Goal: Task Accomplishment & Management: Use online tool/utility

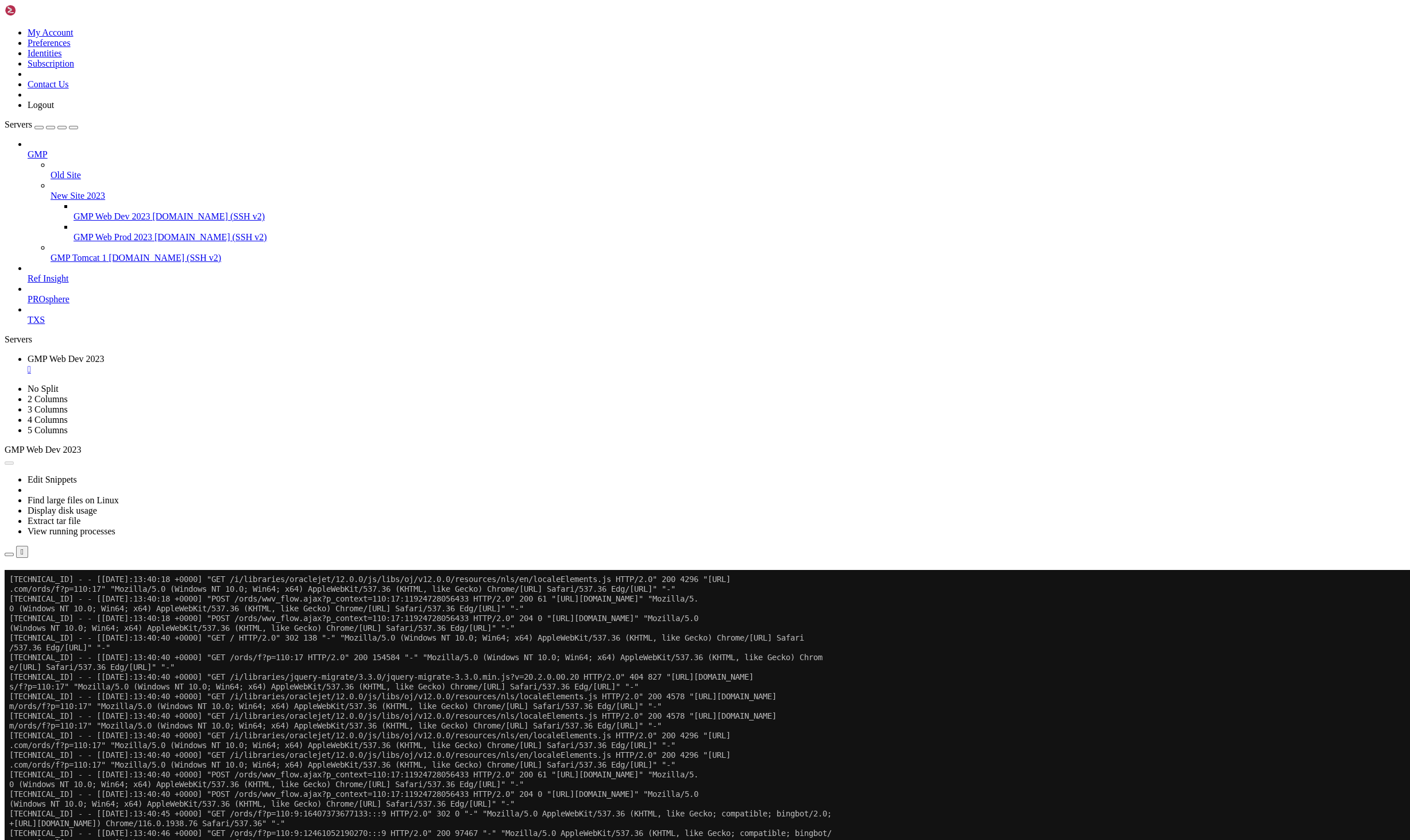
scroll to position [155917, 0]
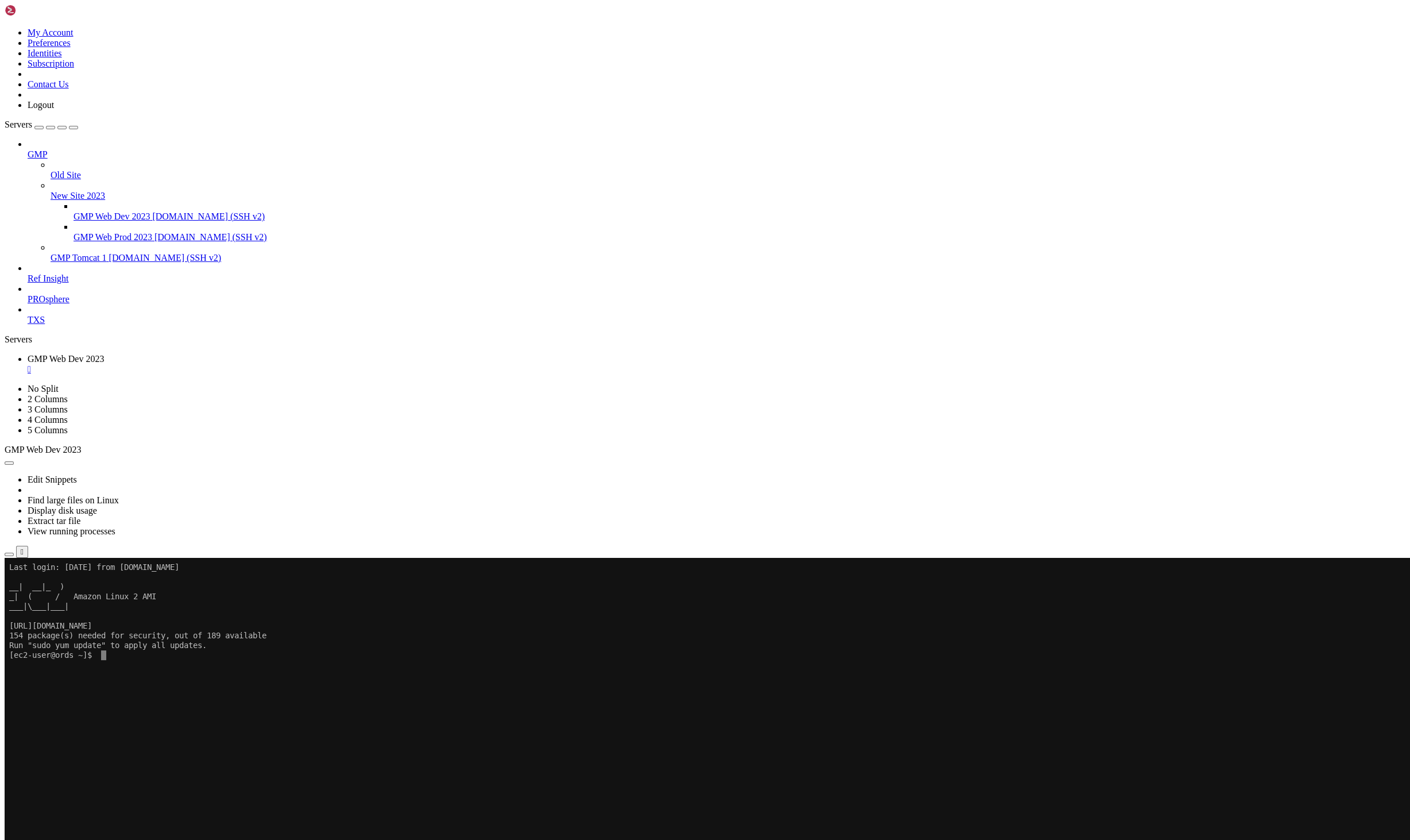
click at [337, 685] on x-row at bounding box center [451, 684] width 884 height 10
click at [610, 364] on div "" at bounding box center [716, 369] width 1378 height 10
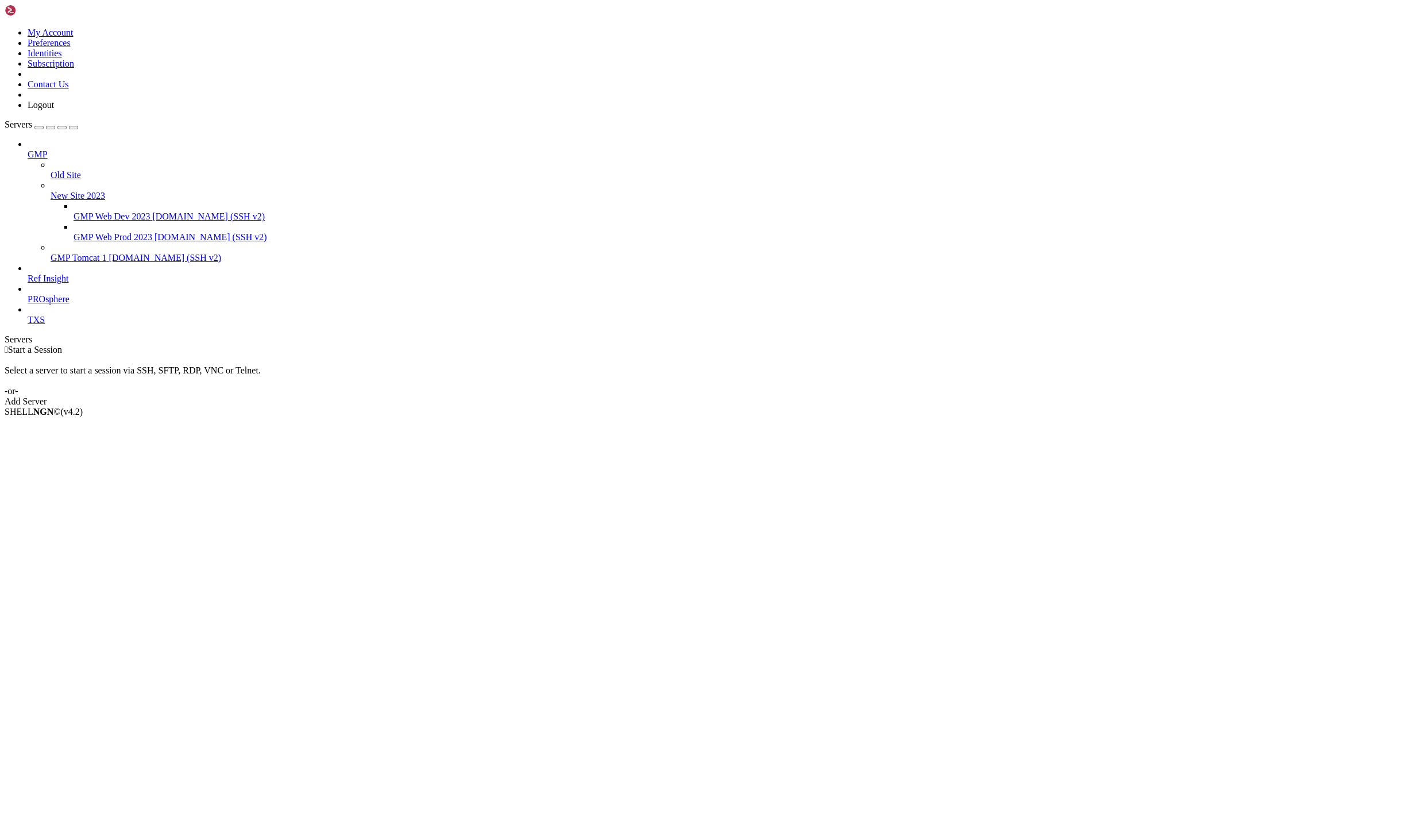
click at [104, 211] on span "GMP Web Dev 2023" at bounding box center [112, 216] width 76 height 10
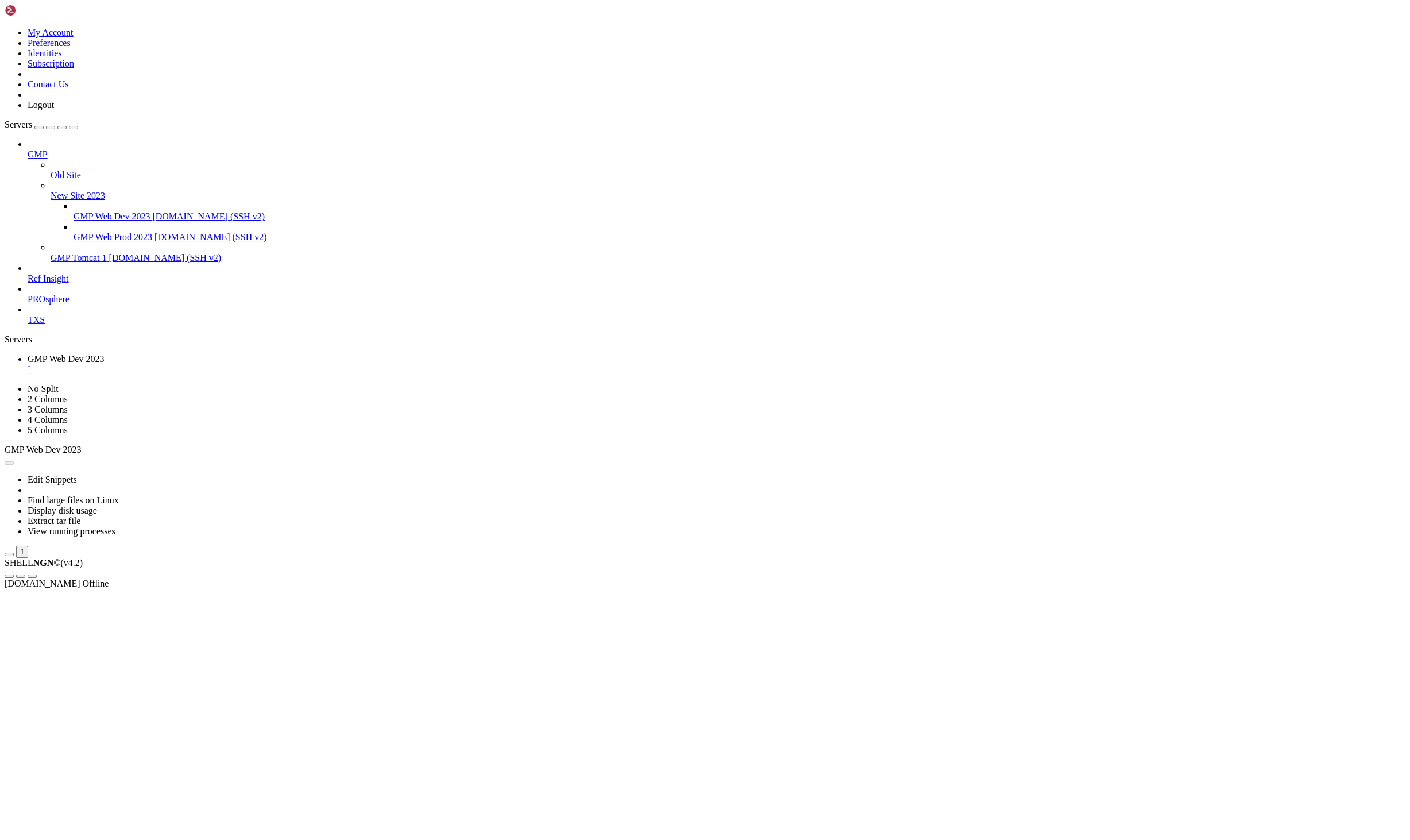
scroll to position [0, 0]
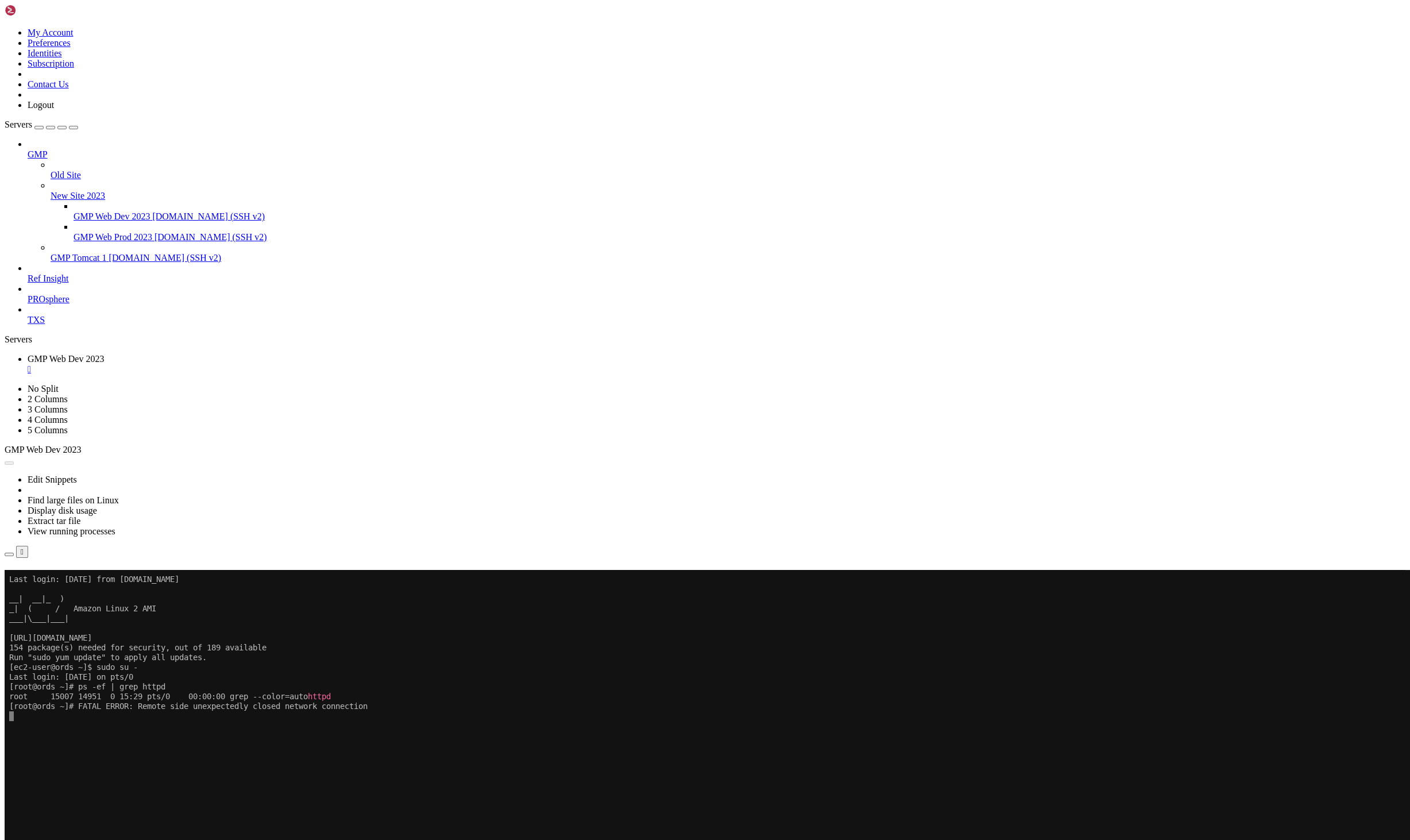
click at [152, 211] on span "[DOMAIN_NAME] (SSH v2)" at bounding box center [208, 216] width 112 height 10
click at [147, 211] on div "GMP Web Dev 2023 [DOMAIN_NAME] (SSH v2)" at bounding box center [740, 217] width 1332 height 10
click at [152, 211] on span "[DOMAIN_NAME] (SSH v2)" at bounding box center [208, 216] width 112 height 10
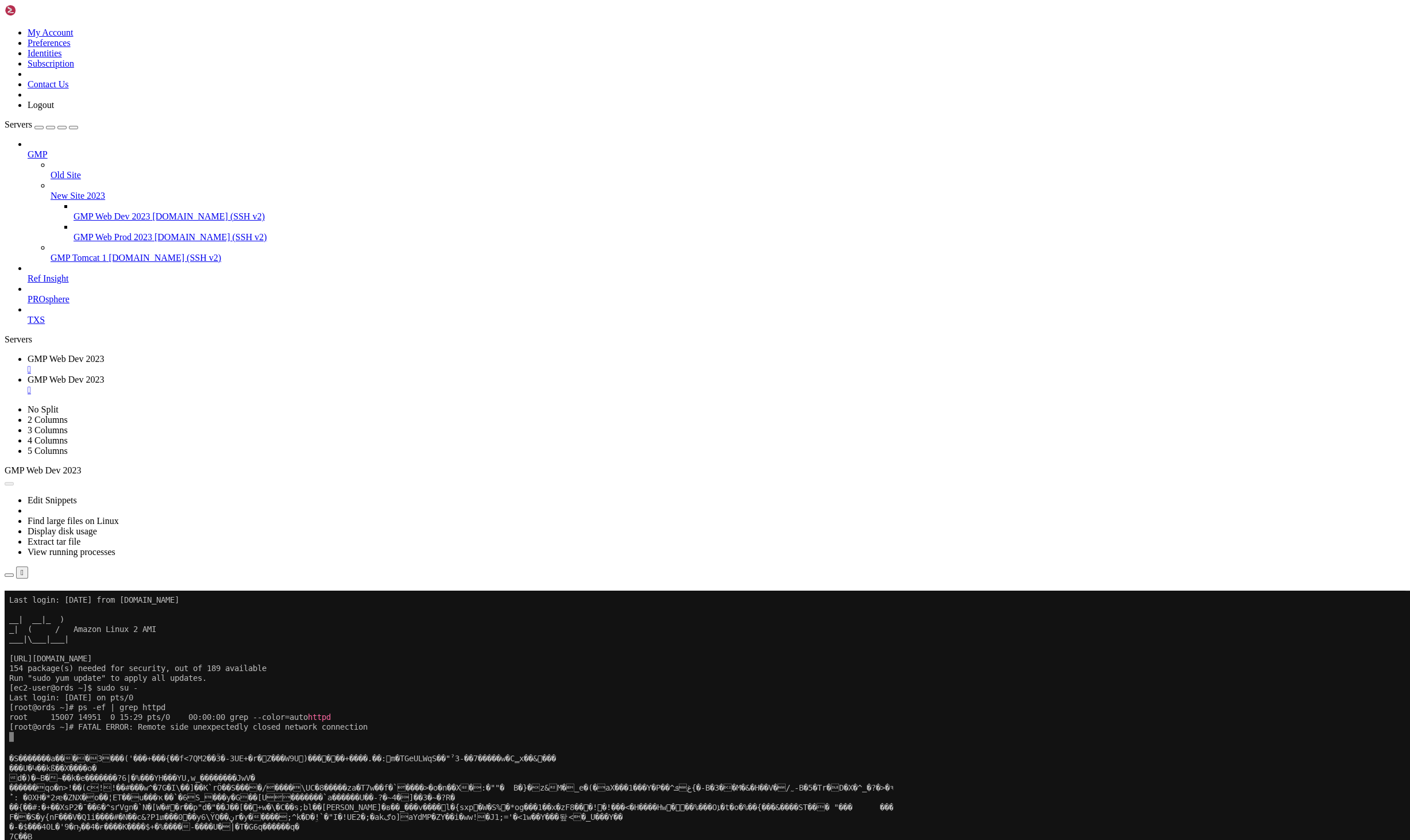
scroll to position [6043, 0]
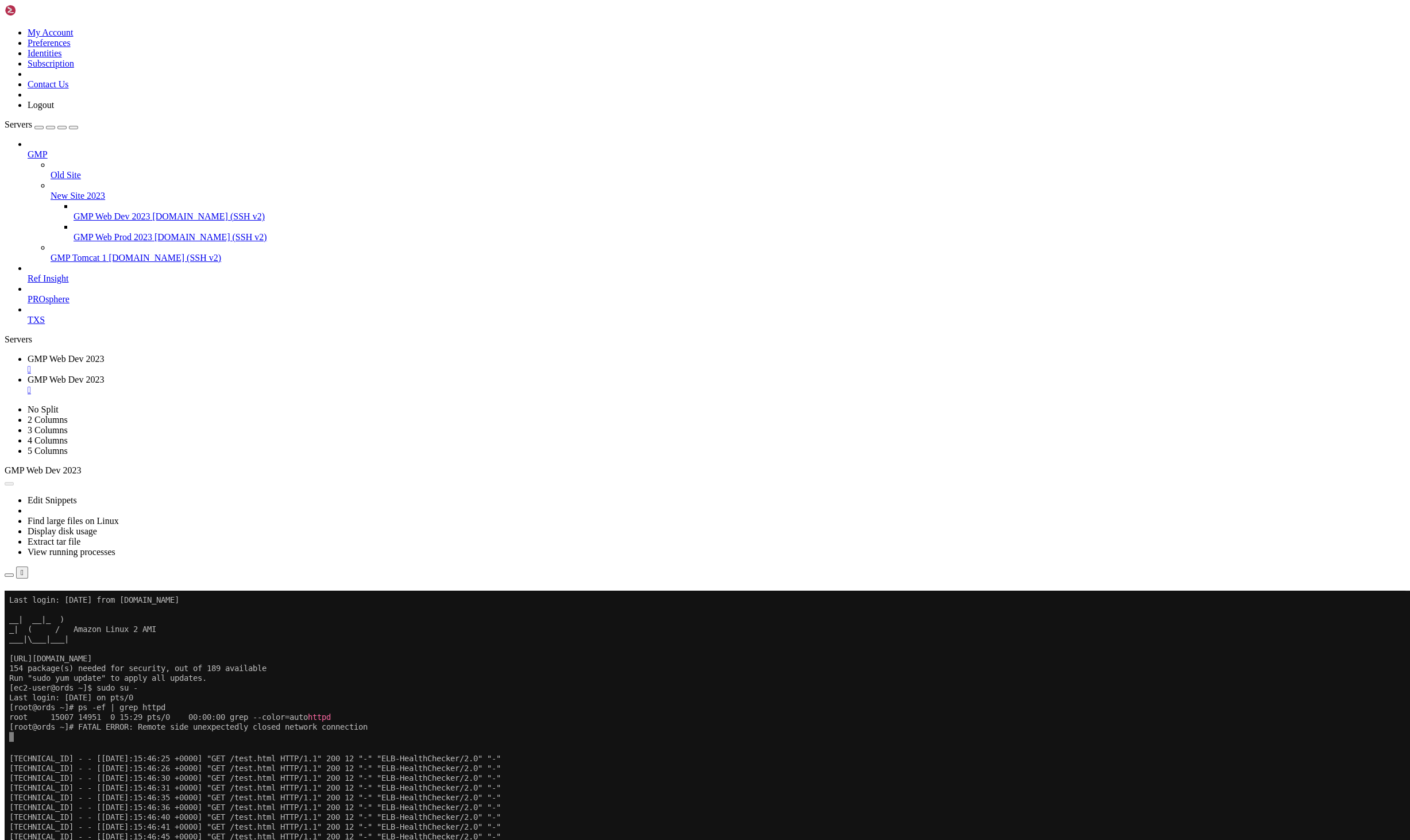
scroll to position [8631, 0]
